Goal: Book appointment/travel/reservation

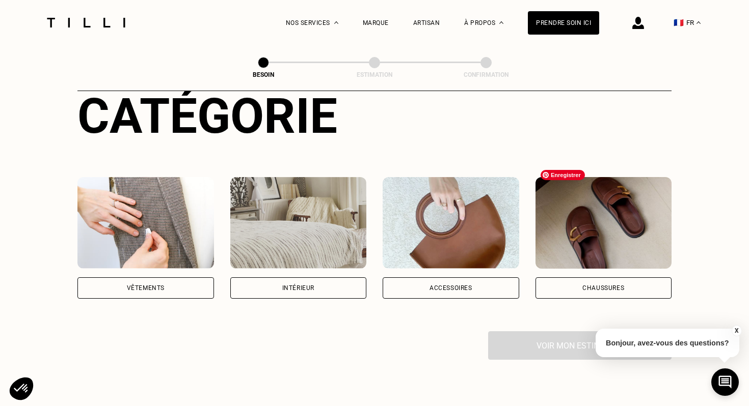
scroll to position [129, 0]
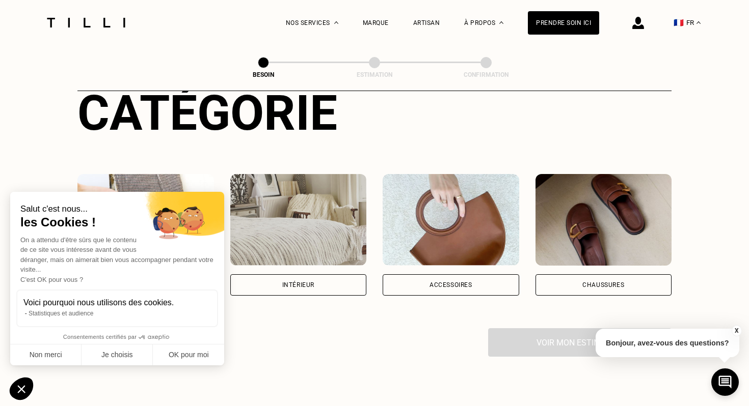
click at [314, 282] on div "Intérieur" at bounding box center [298, 285] width 32 height 6
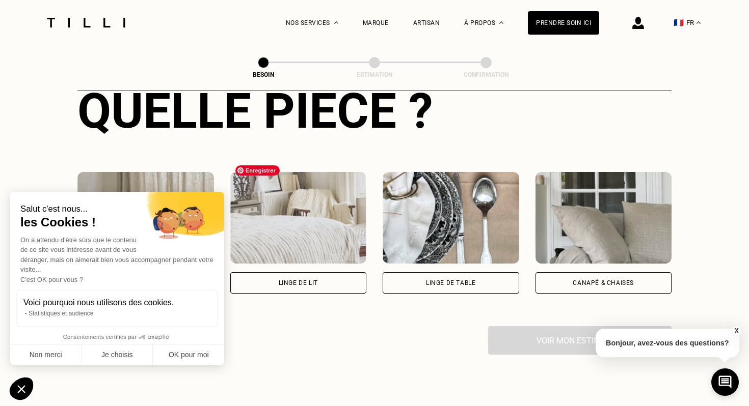
scroll to position [419, 0]
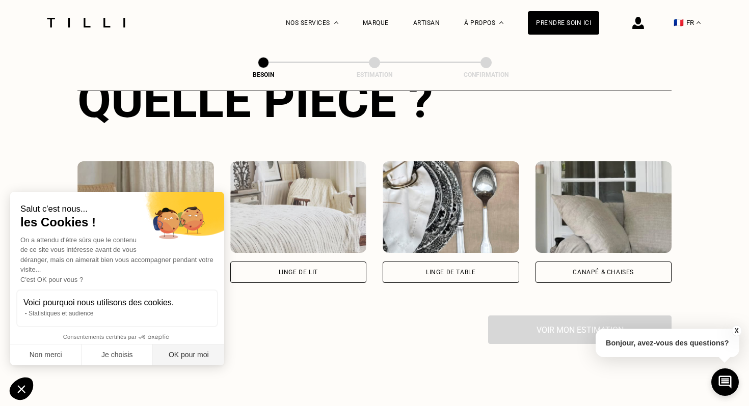
click at [181, 355] on button "OK pour moi" at bounding box center [188, 355] width 71 height 21
checkbox input "true"
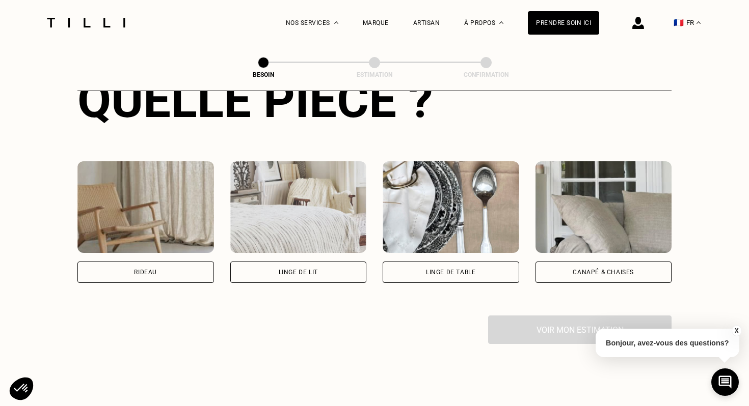
click at [187, 262] on div "Rideau" at bounding box center [145, 272] width 136 height 21
select select "FR"
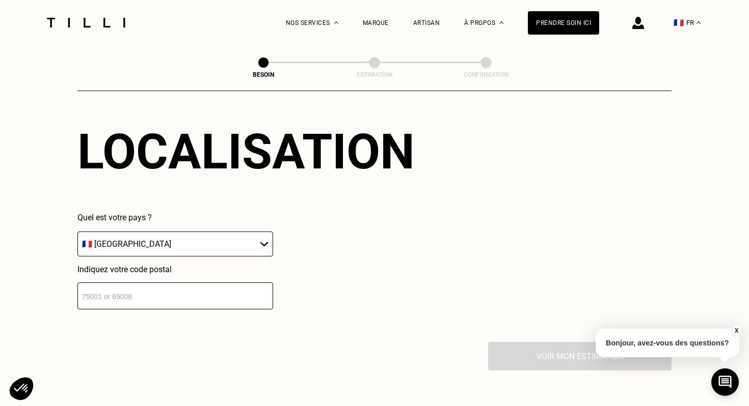
scroll to position [641, 0]
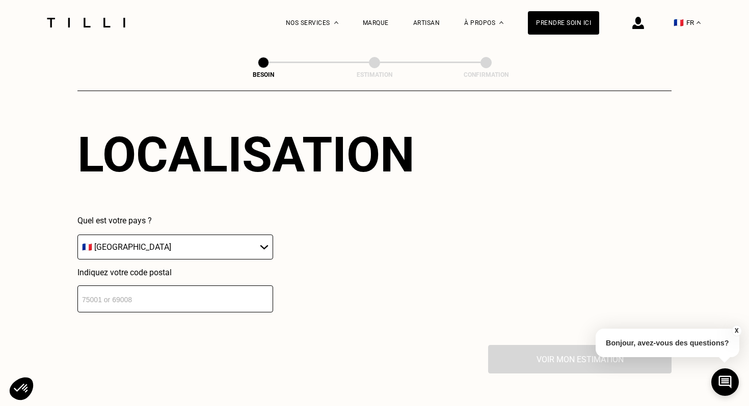
click at [151, 238] on select "🇩🇪 [GEOGRAPHIC_DATA] 🇦🇹 [GEOGRAPHIC_DATA] 🇧🇪 [GEOGRAPHIC_DATA] 🇧🇬 Bulgarie 🇨🇾 C…" at bounding box center [175, 247] width 196 height 25
click at [77, 235] on select "🇩🇪 [GEOGRAPHIC_DATA] 🇦🇹 [GEOGRAPHIC_DATA] 🇧🇪 [GEOGRAPHIC_DATA] 🇧🇬 Bulgarie 🇨🇾 C…" at bounding box center [175, 247] width 196 height 25
click at [176, 286] on input "number" at bounding box center [175, 299] width 196 height 27
type input "75010"
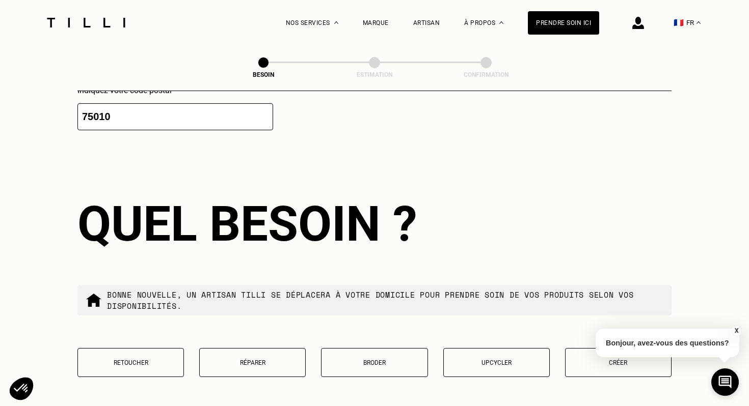
scroll to position [860, 0]
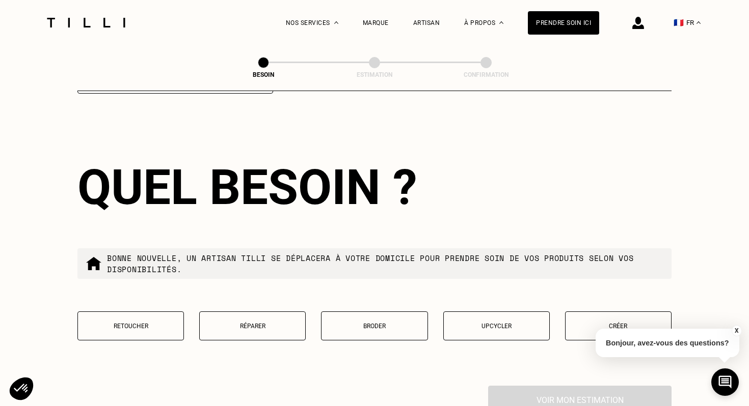
click at [152, 312] on button "Retoucher" at bounding box center [130, 326] width 106 height 29
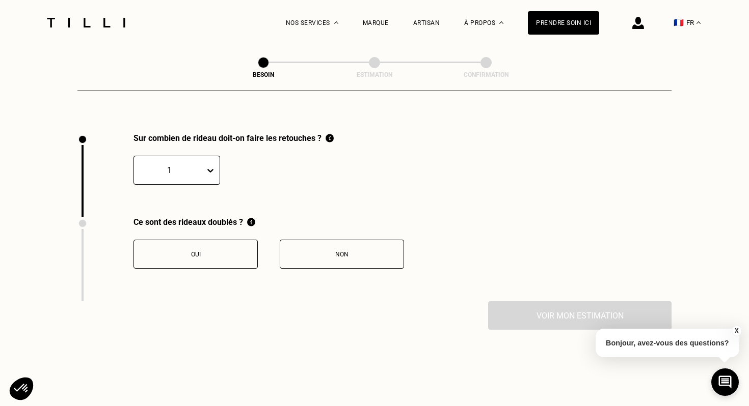
scroll to position [1120, 0]
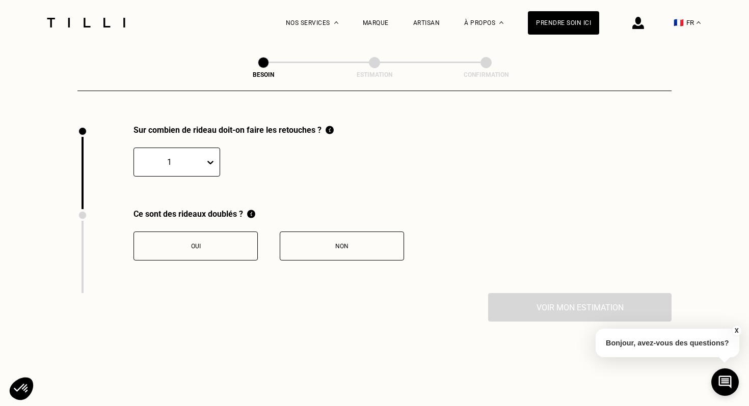
click at [333, 243] on div "Non" at bounding box center [341, 246] width 113 height 7
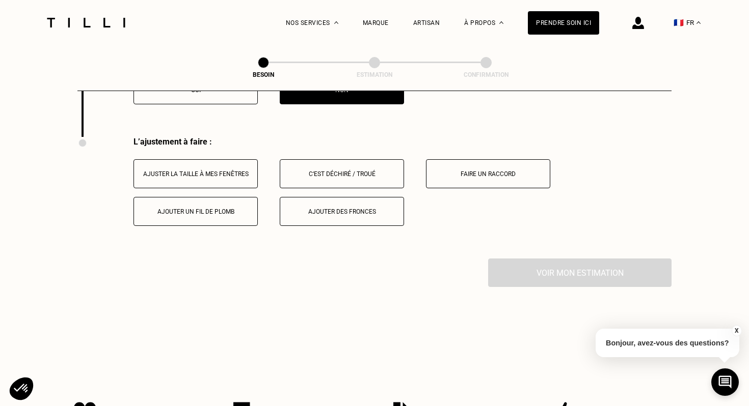
scroll to position [1288, 0]
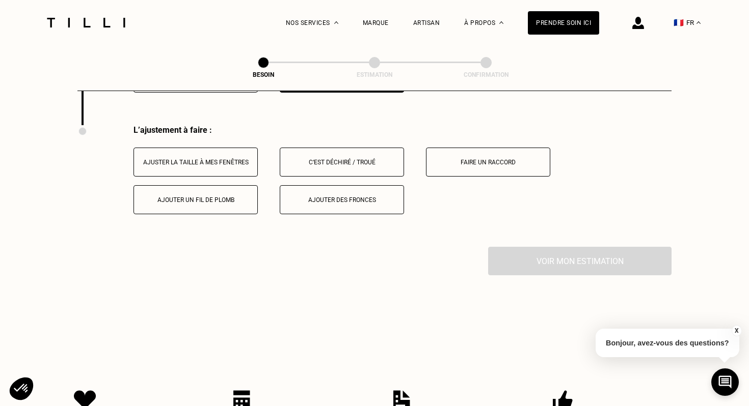
click at [227, 148] on button "Ajuster la taille à mes fenêtres" at bounding box center [195, 162] width 124 height 29
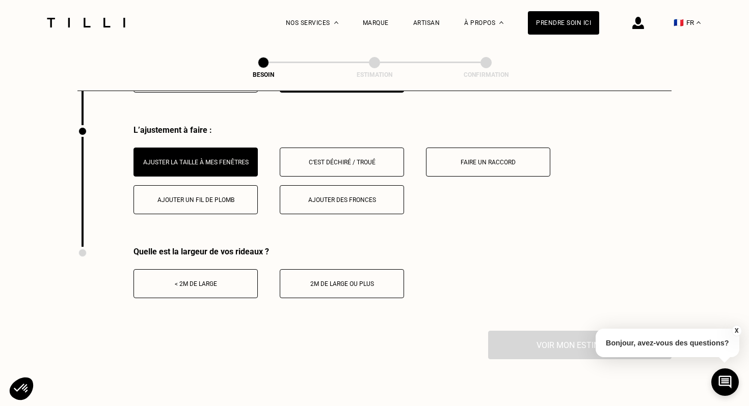
click at [209, 281] on div "< 2m de large" at bounding box center [195, 284] width 113 height 7
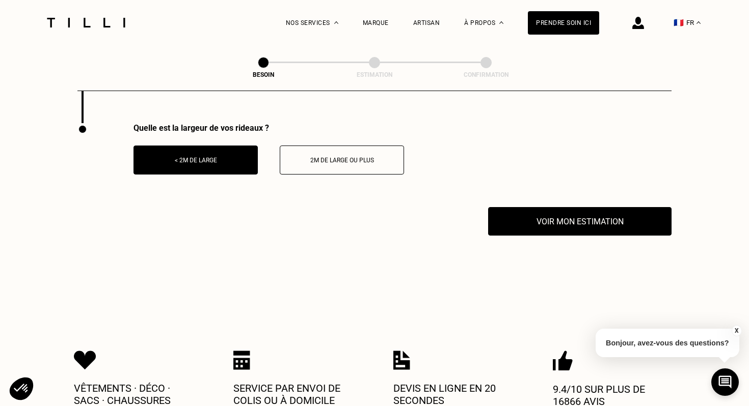
scroll to position [1420, 0]
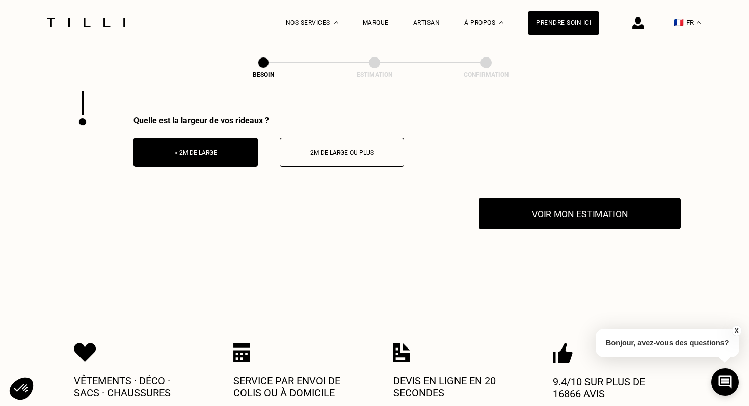
click at [575, 203] on button "Voir mon estimation" at bounding box center [580, 214] width 202 height 32
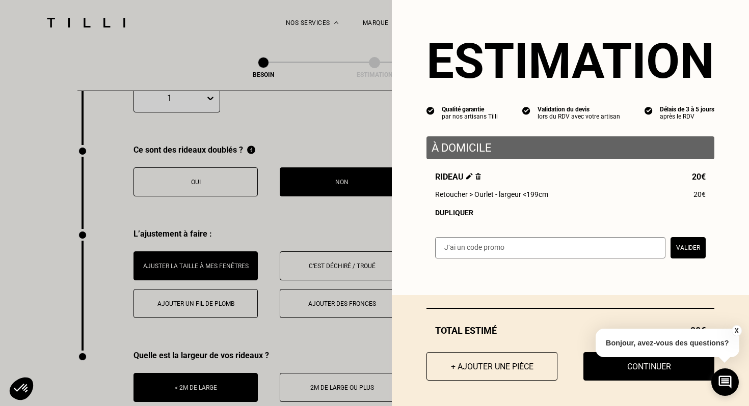
scroll to position [973, 0]
